Goal: Transaction & Acquisition: Purchase product/service

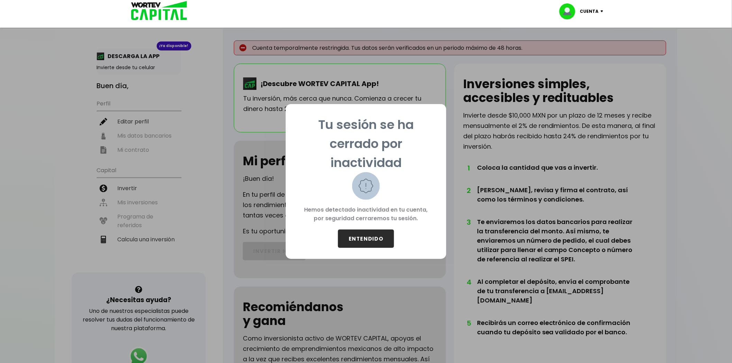
click at [358, 233] on button "ENTENDIDO" at bounding box center [366, 239] width 56 height 18
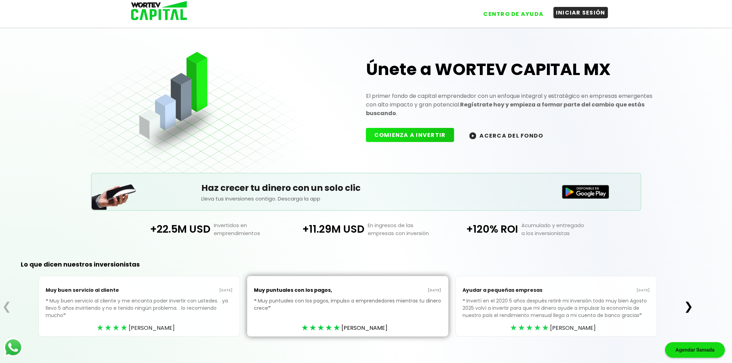
click at [556, 10] on button "INICIAR SESIÓN" at bounding box center [581, 12] width 55 height 11
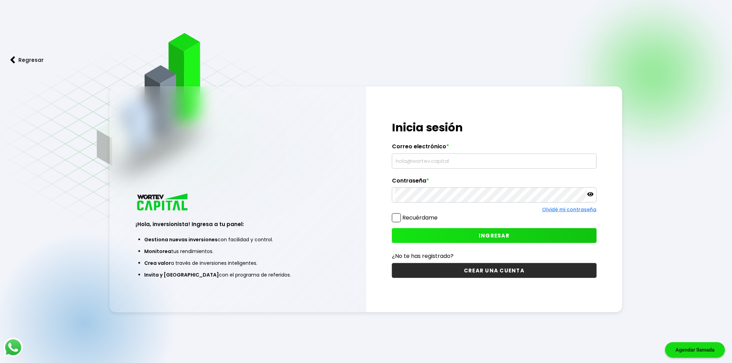
type input "[EMAIL_ADDRESS][DOMAIN_NAME]"
click at [413, 215] on label "Recuérdame" at bounding box center [419, 218] width 35 height 8
click at [439, 215] on input "Recuérdame" at bounding box center [439, 215] width 0 height 0
click at [442, 231] on button "INGRESAR" at bounding box center [494, 235] width 205 height 15
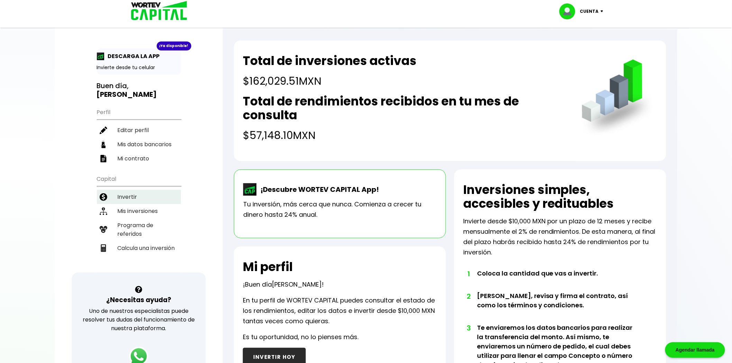
click at [149, 190] on li "Invertir" at bounding box center [139, 197] width 84 height 14
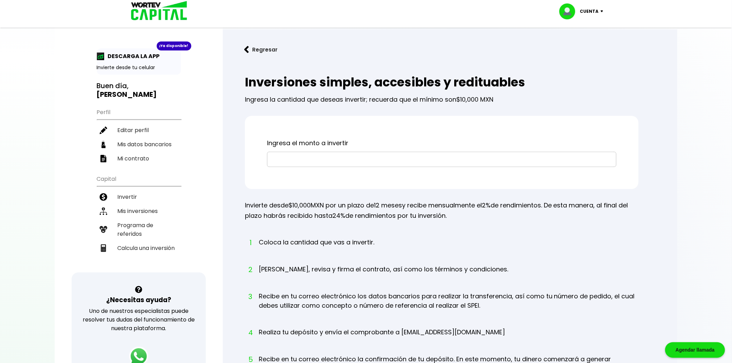
drag, startPoint x: 345, startPoint y: 163, endPoint x: 289, endPoint y: 139, distance: 61.5
click at [335, 160] on input "text" at bounding box center [441, 159] width 343 height 15
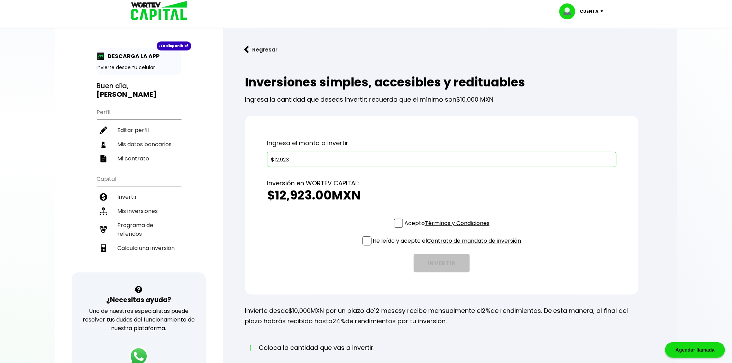
type input "$12,923"
click at [400, 226] on span at bounding box center [398, 223] width 9 height 9
click at [448, 229] on input "Acepto Términos y Condiciones" at bounding box center [448, 229] width 0 height 0
click at [363, 240] on span at bounding box center [367, 241] width 9 height 9
click at [448, 246] on input "He leído y acepto el Contrato de mandato de inversión" at bounding box center [448, 246] width 0 height 0
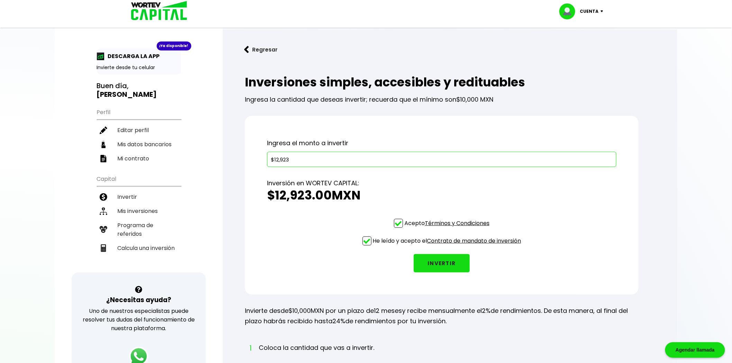
click at [435, 258] on button "INVERTIR" at bounding box center [442, 263] width 56 height 18
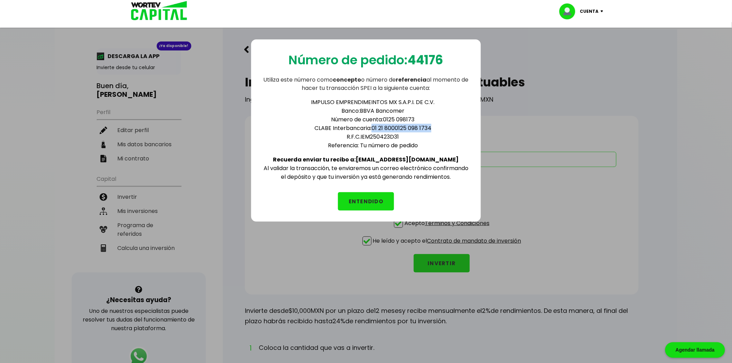
drag, startPoint x: 373, startPoint y: 127, endPoint x: 437, endPoint y: 124, distance: 64.8
click at [437, 124] on li "CLABE Interbancaria: 01 21 8000125 098 1734" at bounding box center [373, 128] width 194 height 9
copy li "01 21 8000125 098 1734"
drag, startPoint x: 378, startPoint y: 156, endPoint x: 436, endPoint y: 151, distance: 58.4
click at [436, 151] on div "IMPULSO EMPRENDIMEINTOS MX S.A.P.I. DE C.V. Banco: BBVA Bancomer Número de cuen…" at bounding box center [366, 136] width 208 height 89
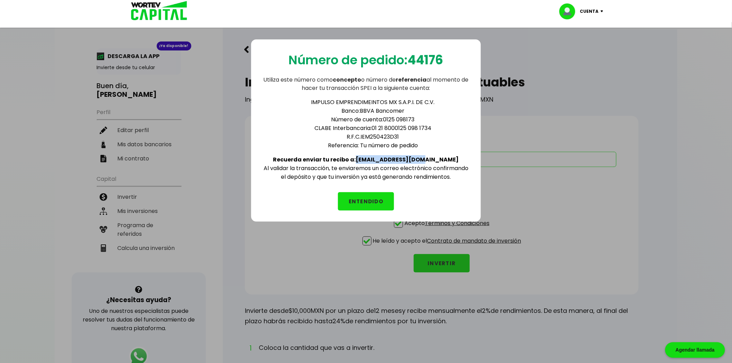
copy b "[EMAIL_ADDRESS][DOMAIN_NAME]"
click at [441, 58] on b "44176" at bounding box center [426, 60] width 36 height 18
copy b "44176"
drag, startPoint x: 378, startPoint y: 156, endPoint x: 439, endPoint y: 154, distance: 61.6
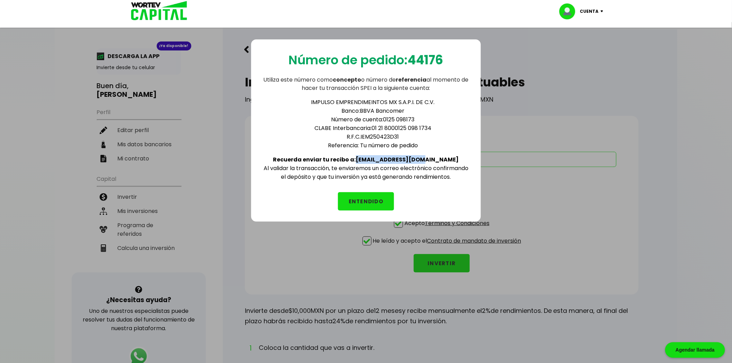
click at [438, 154] on div "IMPULSO EMPRENDIMEINTOS MX S.A.P.I. DE C.V. Banco: BBVA Bancomer Número de cuen…" at bounding box center [366, 136] width 208 height 89
copy b "[EMAIL_ADDRESS][DOMAIN_NAME]"
click at [361, 198] on button "ENTENDIDO" at bounding box center [366, 201] width 56 height 18
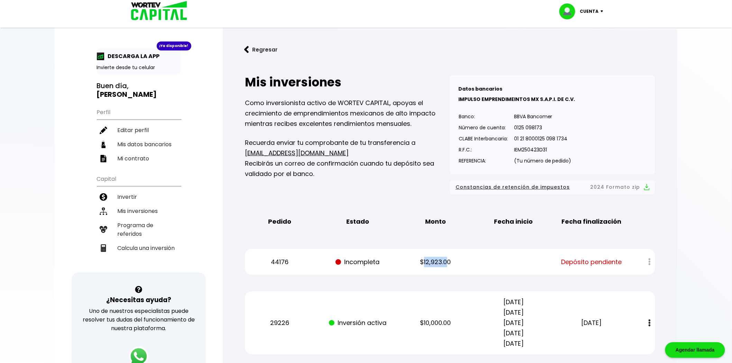
drag, startPoint x: 422, startPoint y: 263, endPoint x: 440, endPoint y: 260, distance: 17.5
click at [444, 260] on p "$12,923.00" at bounding box center [436, 262] width 66 height 10
click at [430, 262] on p "$12,923.00" at bounding box center [436, 262] width 66 height 10
drag, startPoint x: 420, startPoint y: 260, endPoint x: 454, endPoint y: 264, distance: 33.7
click at [454, 264] on p "$12,923.00" at bounding box center [436, 262] width 66 height 10
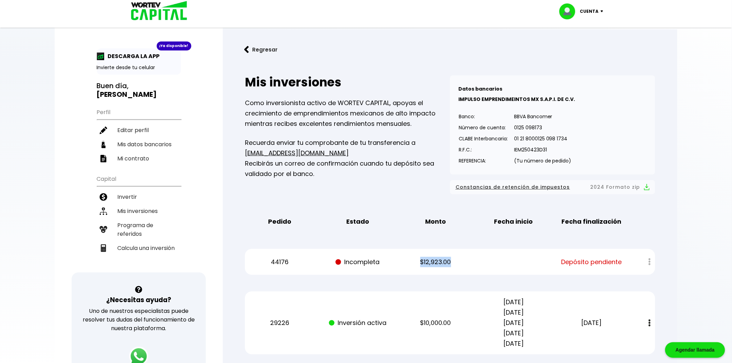
copy p "$12,923.00"
click at [170, 12] on img at bounding box center [157, 11] width 66 height 22
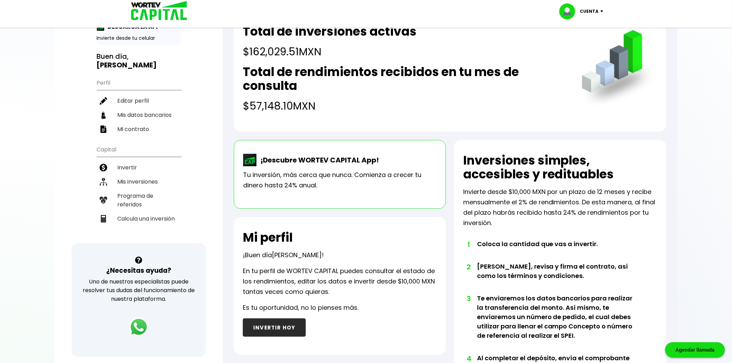
scroll to position [12, 0]
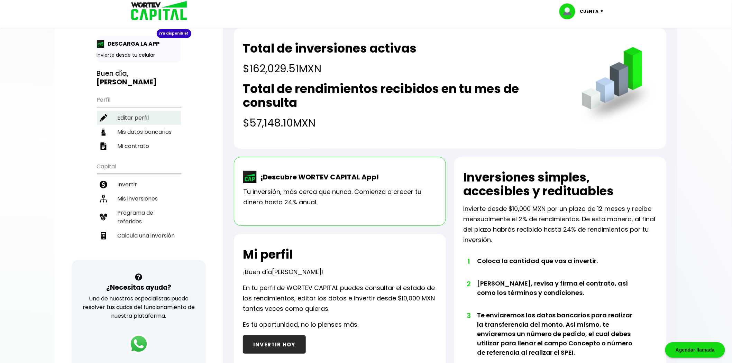
click at [163, 111] on li "Editar perfil" at bounding box center [139, 118] width 84 height 14
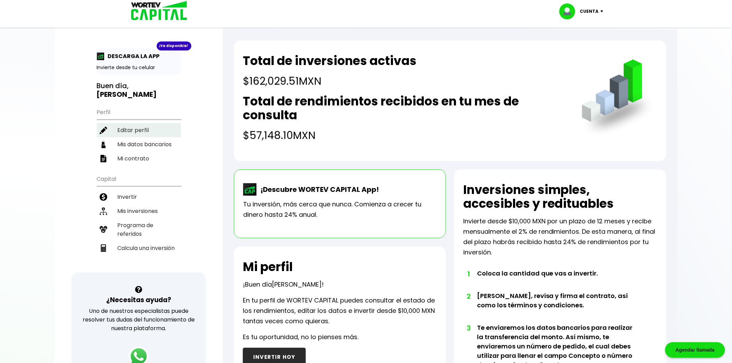
select select "Hombre"
select select "Posgrado"
select select "GT"
select select "BBVA Bancomer"
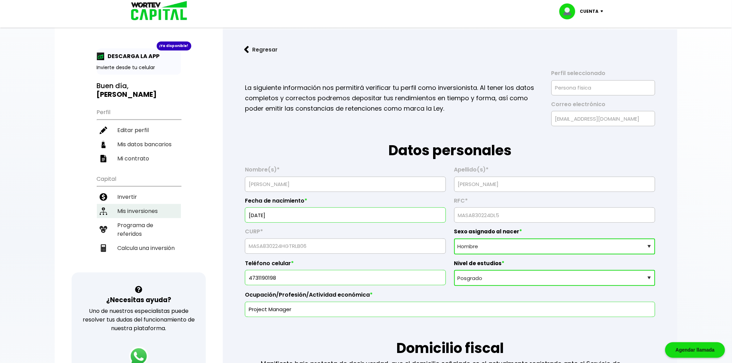
click at [155, 204] on li "Mis inversiones" at bounding box center [139, 211] width 84 height 14
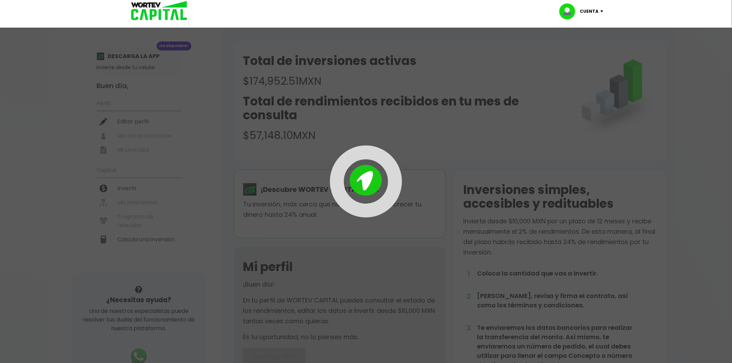
click at [463, 175] on div at bounding box center [366, 182] width 293 height 72
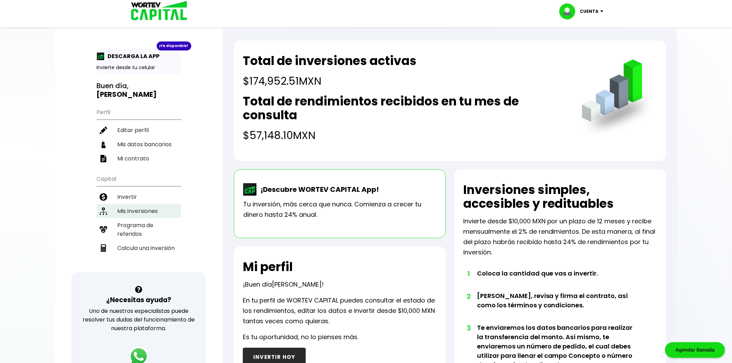
click at [156, 204] on li "Mis inversiones" at bounding box center [139, 211] width 84 height 14
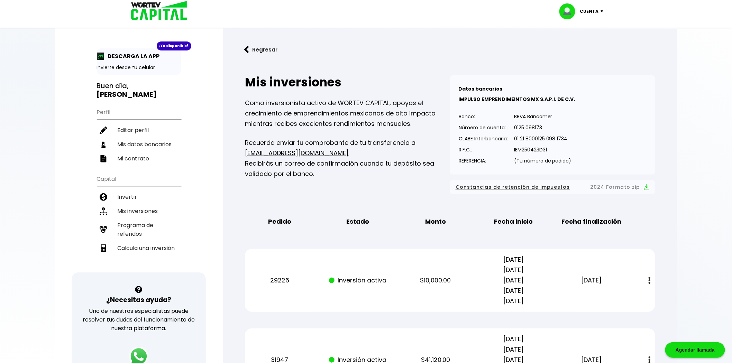
click at [142, 90] on b "[PERSON_NAME]" at bounding box center [127, 95] width 60 height 10
click at [164, 9] on img at bounding box center [157, 11] width 66 height 22
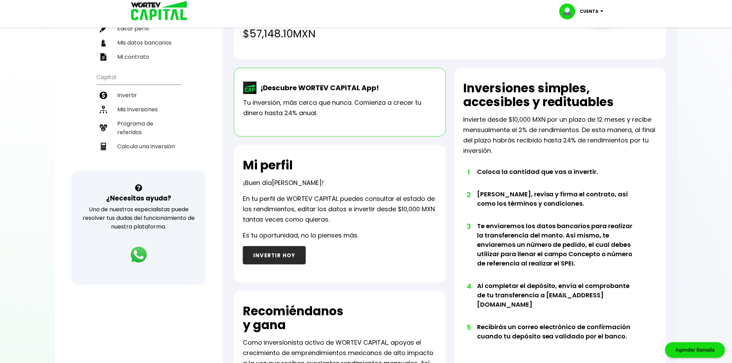
scroll to position [154, 0]
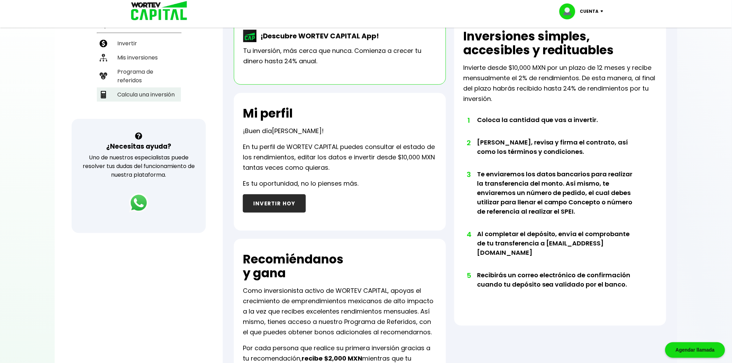
click at [172, 88] on li "Calcula una inversión" at bounding box center [139, 95] width 84 height 14
select select "1"
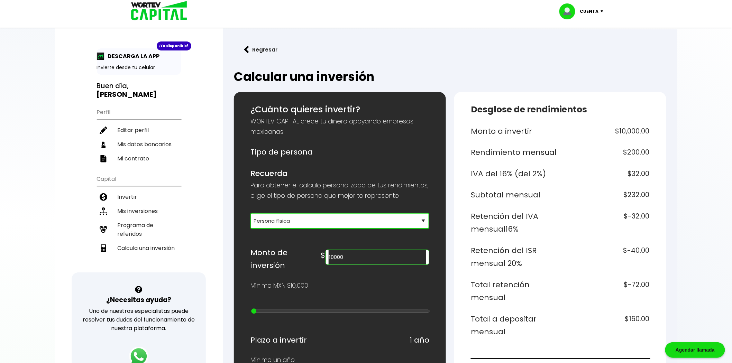
click at [275, 224] on select "Selecciona tu tipo de persona Persona Física que emite factura Persona física P…" at bounding box center [340, 221] width 179 height 16
drag, startPoint x: 393, startPoint y: 265, endPoint x: 336, endPoint y: 266, distance: 57.1
click at [336, 266] on div "Monto de inversión $ 10000" at bounding box center [340, 259] width 179 height 26
click at [434, 64] on div "Regresar Calcular una inversión ¿Cuánto quieres invertir? WORTEV CAPITAL crece …" at bounding box center [450, 358] width 455 height 659
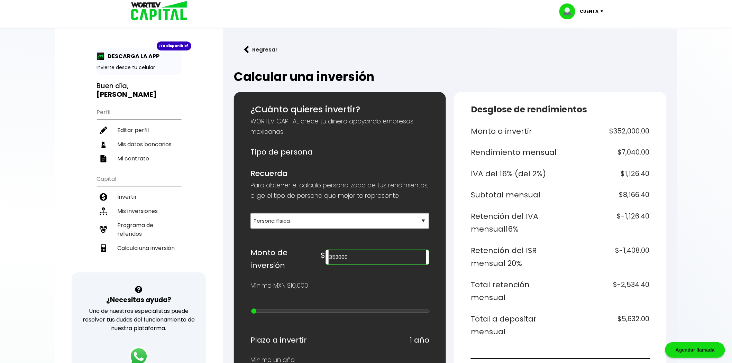
drag, startPoint x: 365, startPoint y: 265, endPoint x: 376, endPoint y: 265, distance: 10.7
click at [370, 264] on input "352000" at bounding box center [378, 257] width 98 height 15
type input "315000"
